Goal: Task Accomplishment & Management: Manage account settings

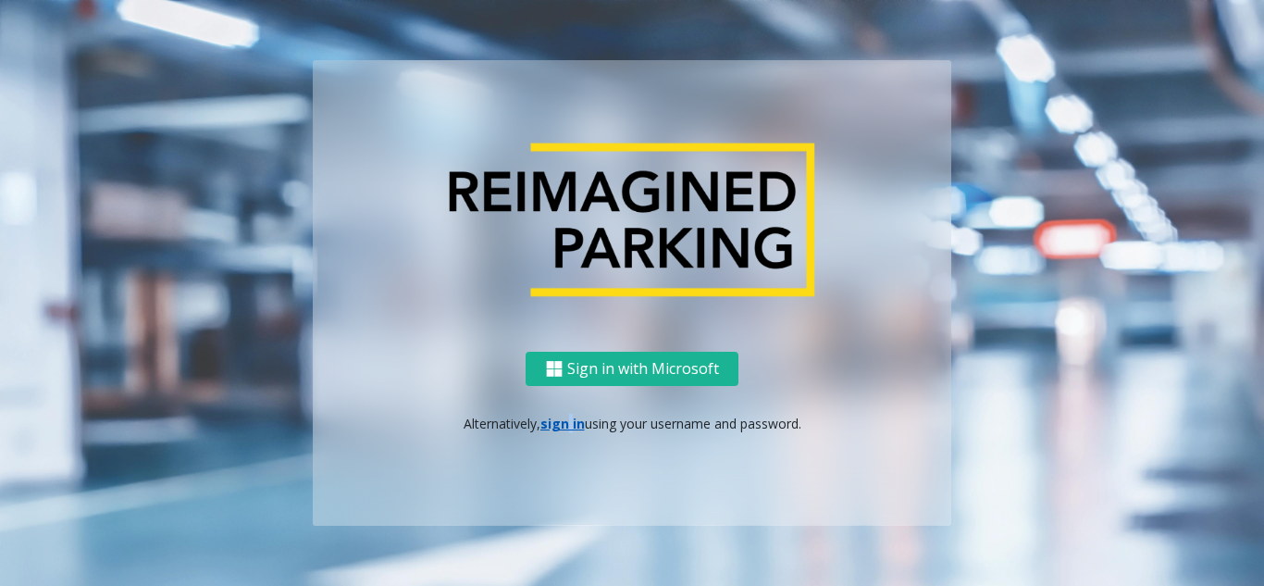
drag, startPoint x: 567, startPoint y: 441, endPoint x: 557, endPoint y: 427, distance: 18.0
click at [557, 427] on div "Sign in with Microsoft Alternatively, sign in using your username and password." at bounding box center [632, 439] width 638 height 174
click at [556, 421] on link "sign in" at bounding box center [562, 424] width 44 height 18
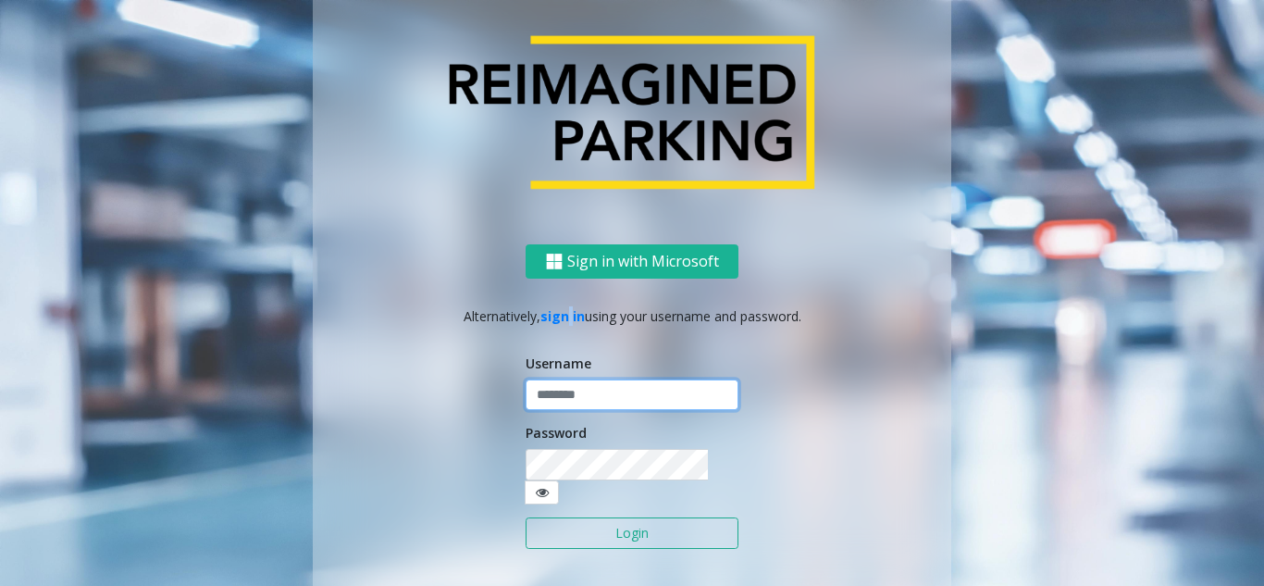
click at [556, 411] on input "text" at bounding box center [632, 394] width 213 height 31
copy link "n"
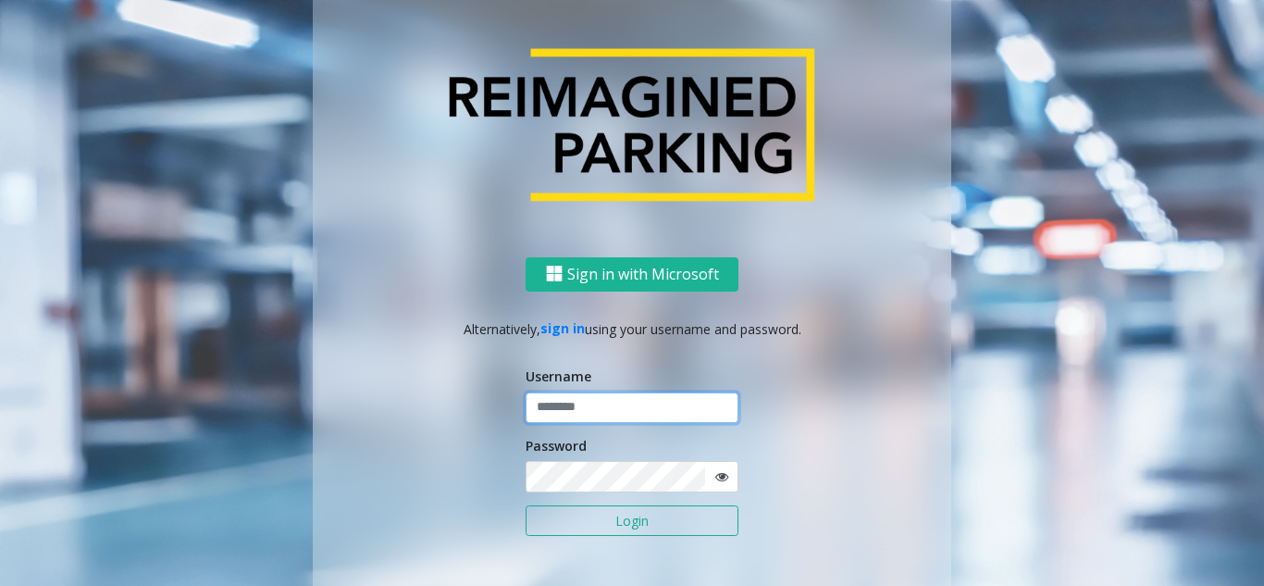
click at [560, 398] on input "text" at bounding box center [632, 406] width 213 height 31
paste input "*"
type input "*"
paste input "*"
click at [625, 415] on input "*" at bounding box center [632, 406] width 213 height 31
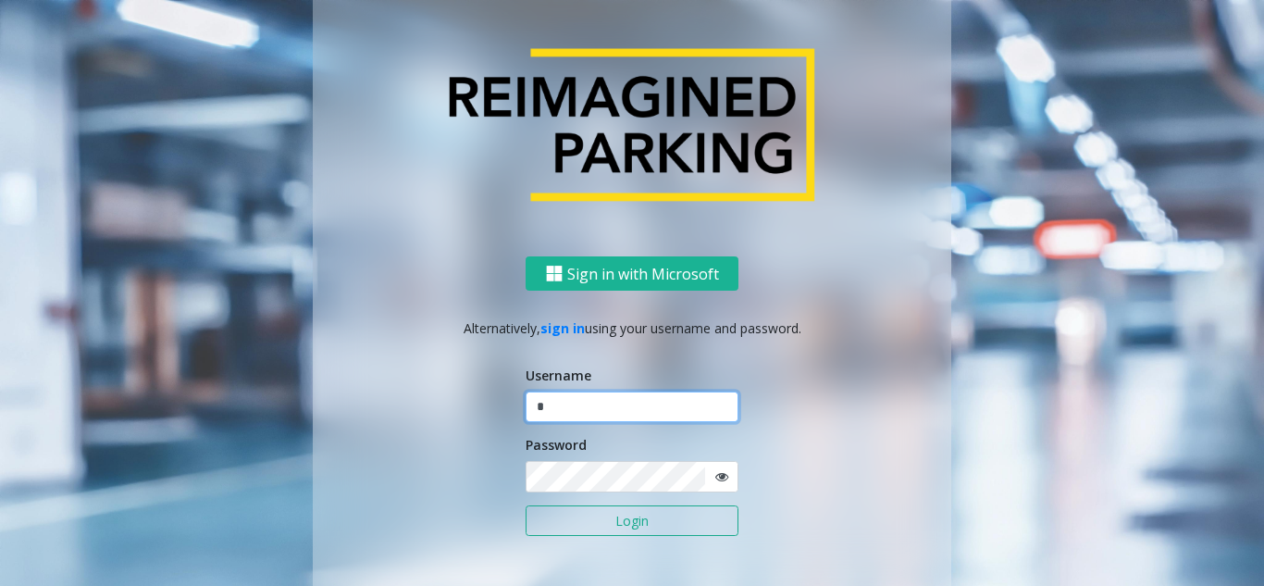
click at [625, 415] on input "*" at bounding box center [632, 406] width 213 height 31
paste input "**********"
type input "**********"
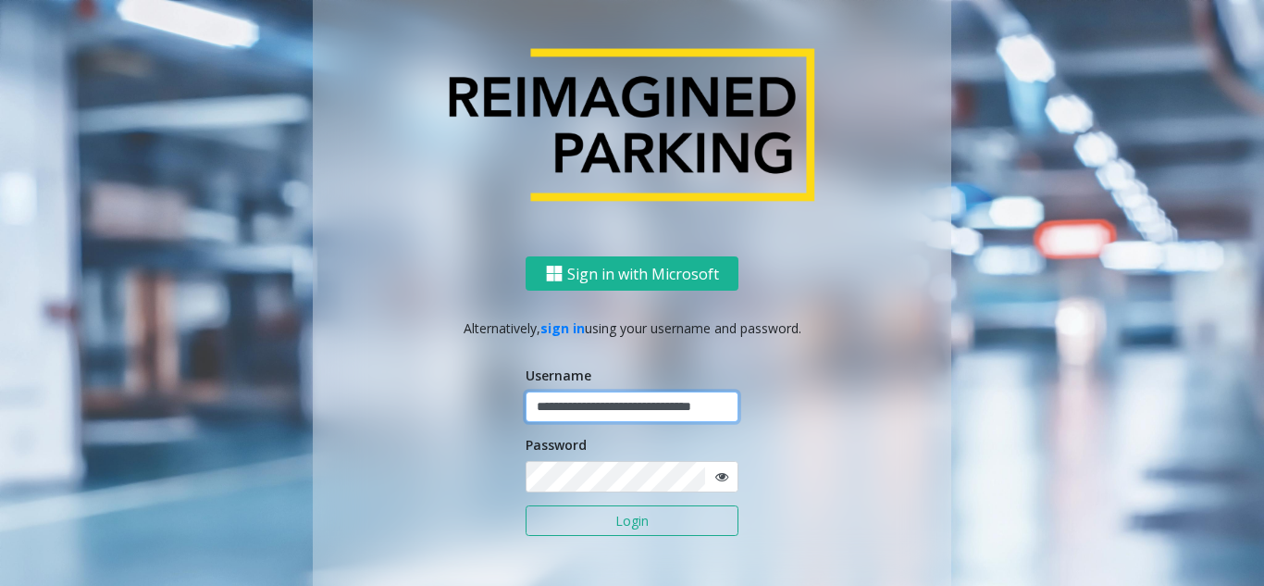
scroll to position [0, 0]
click at [673, 518] on button "Login" at bounding box center [632, 520] width 213 height 31
